Goal: Information Seeking & Learning: Learn about a topic

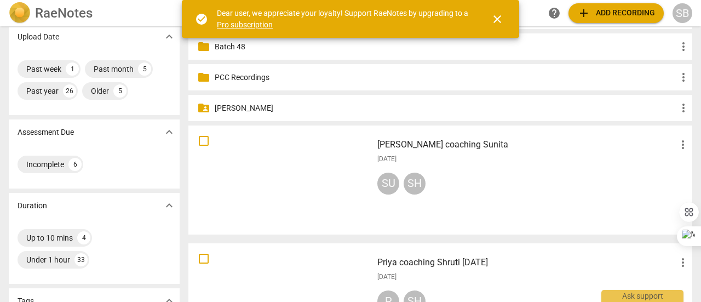
scroll to position [110, 0]
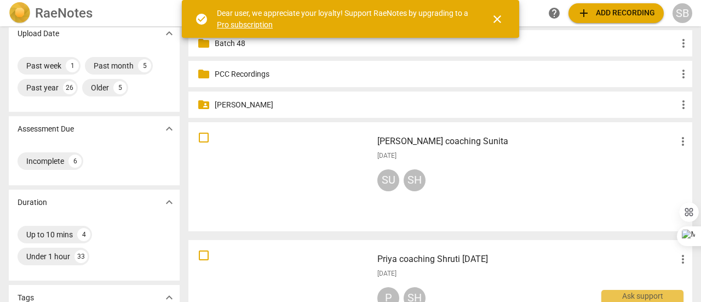
click at [511, 192] on div "SU SH" at bounding box center [533, 182] width 312 height 26
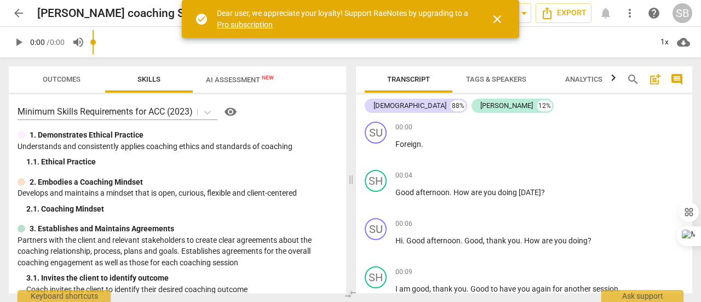
click at [581, 54] on input "range" at bounding box center [372, 42] width 559 height 35
click at [582, 81] on span "Analytics" at bounding box center [583, 79] width 37 height 8
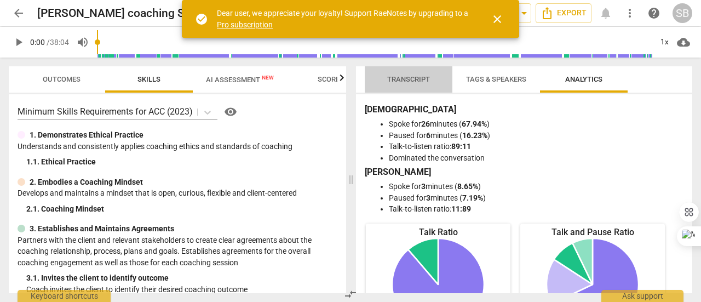
click at [416, 80] on span "Transcript" at bounding box center [408, 79] width 43 height 8
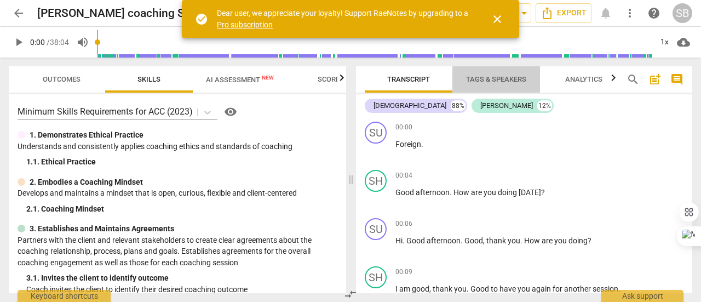
click at [508, 82] on span "Tags & Speakers" at bounding box center [496, 79] width 60 height 8
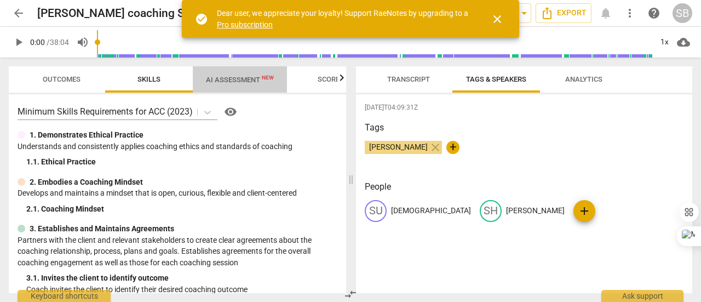
click at [231, 81] on span "AI Assessment New" at bounding box center [240, 80] width 68 height 8
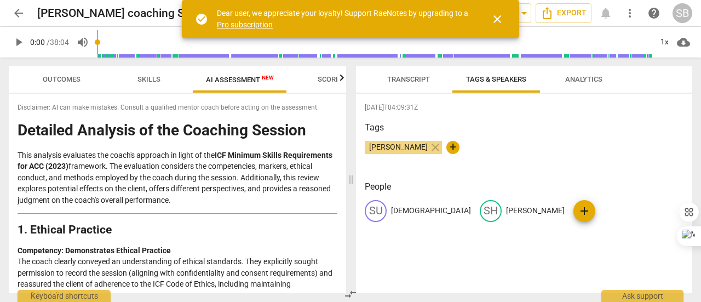
click at [497, 21] on span "close" at bounding box center [497, 19] width 13 height 13
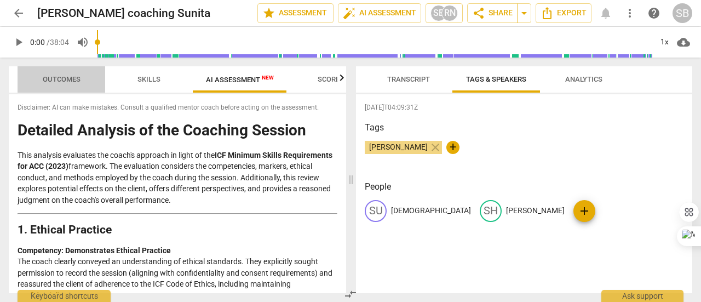
click at [77, 83] on span "Outcomes" at bounding box center [62, 79] width 38 height 8
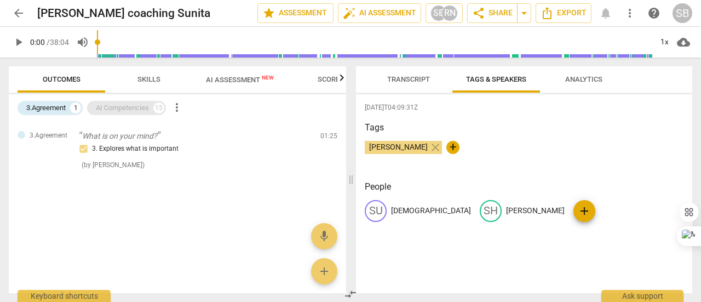
click at [135, 109] on div "AI Competencies" at bounding box center [122, 107] width 53 height 11
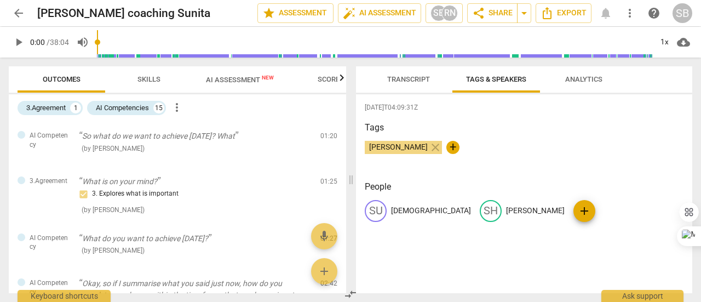
click at [152, 79] on span "Skills" at bounding box center [148, 79] width 23 height 8
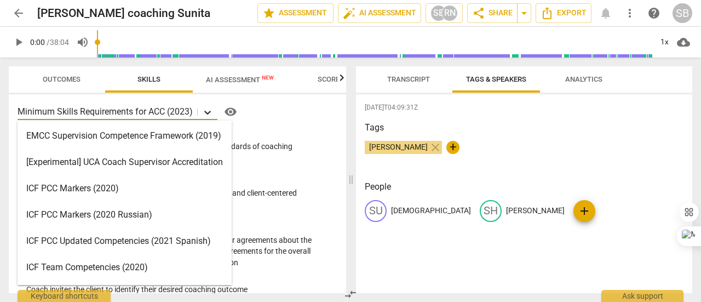
click at [211, 114] on icon at bounding box center [207, 112] width 11 height 11
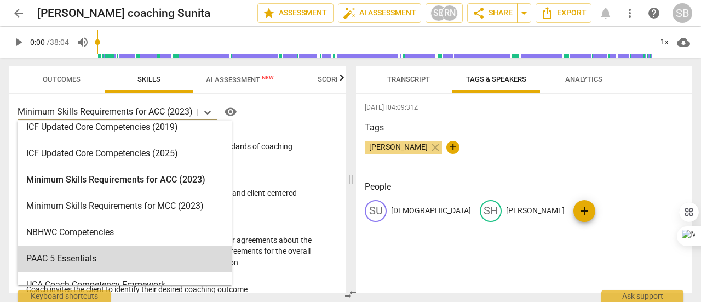
scroll to position [261, 0]
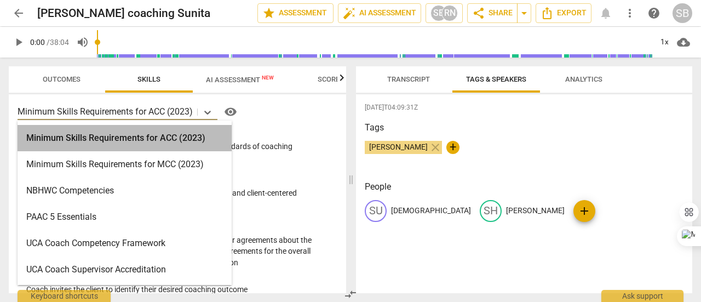
click at [161, 139] on div "Minimum Skills Requirements for ACC (2023)" at bounding box center [125, 138] width 214 height 26
